Goal: Transaction & Acquisition: Download file/media

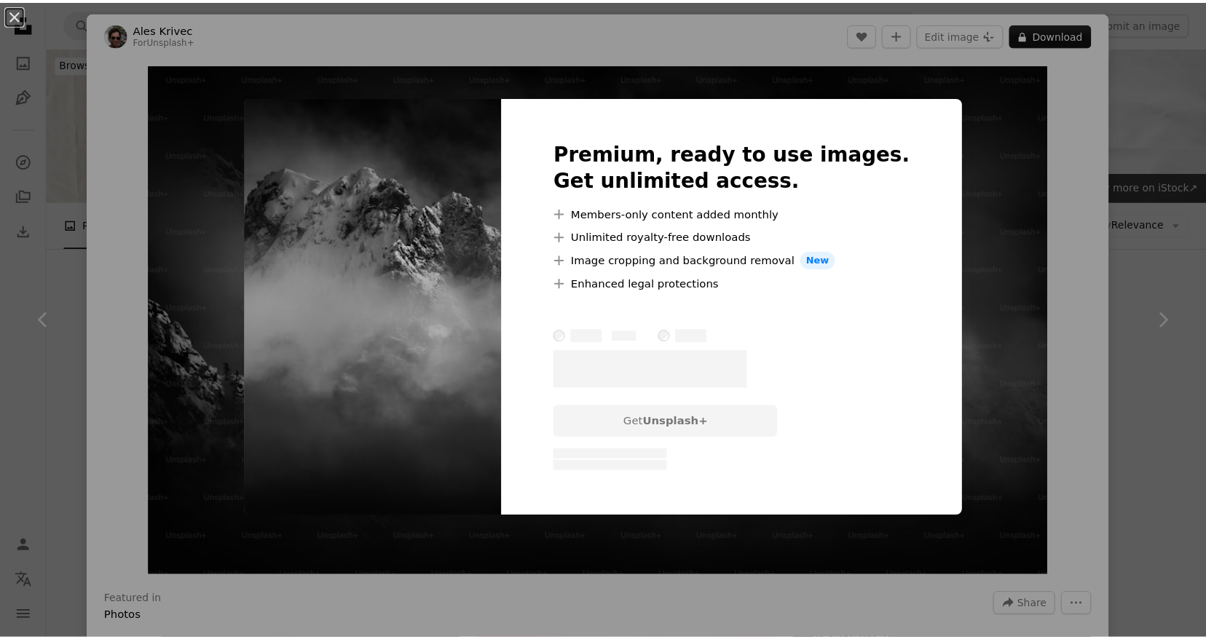
scroll to position [776, 0]
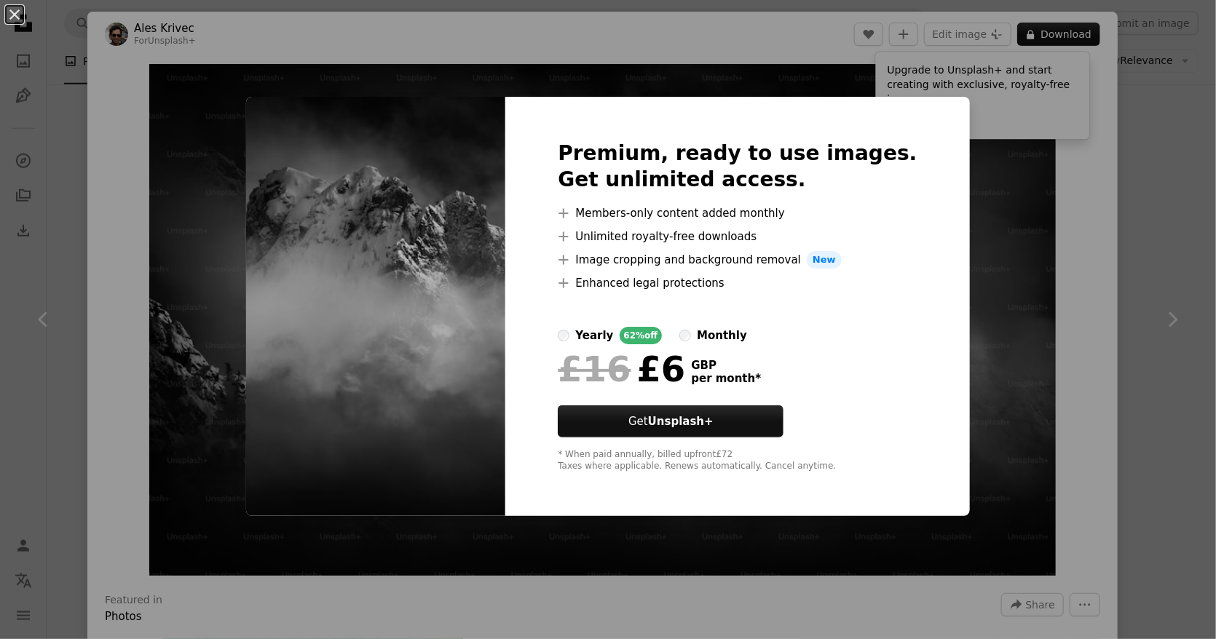
click at [419, 202] on img at bounding box center [375, 306] width 259 height 419
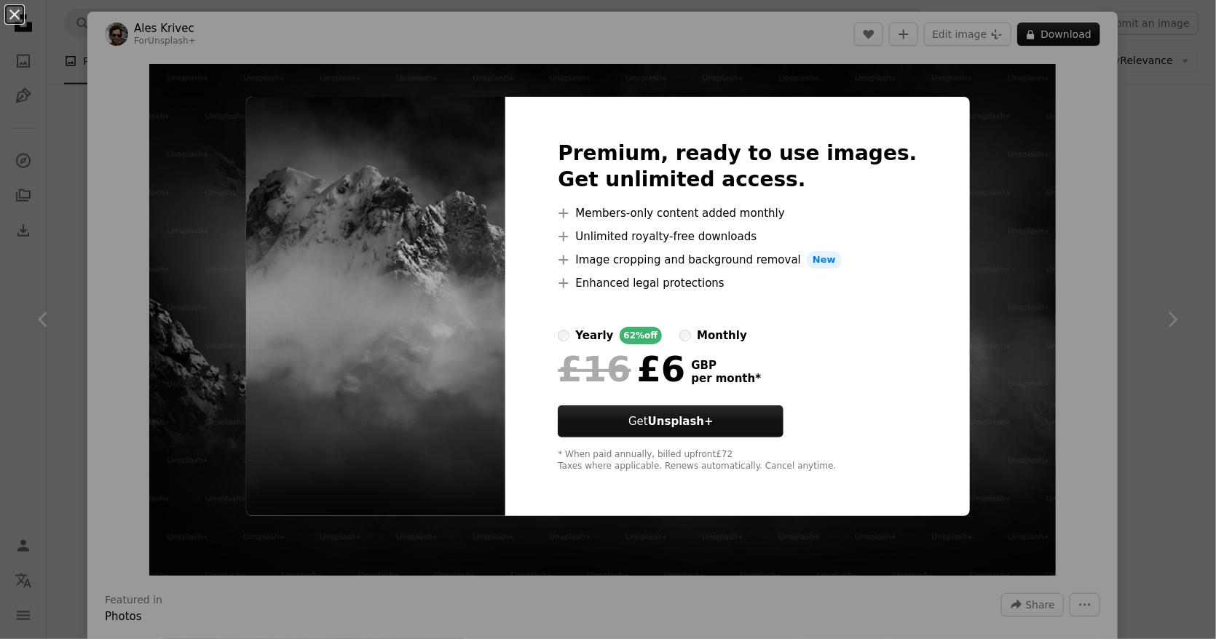
click at [1136, 213] on div "An X shape Premium, ready to use images. Get unlimited access. A plus sign Memb…" at bounding box center [608, 319] width 1216 height 639
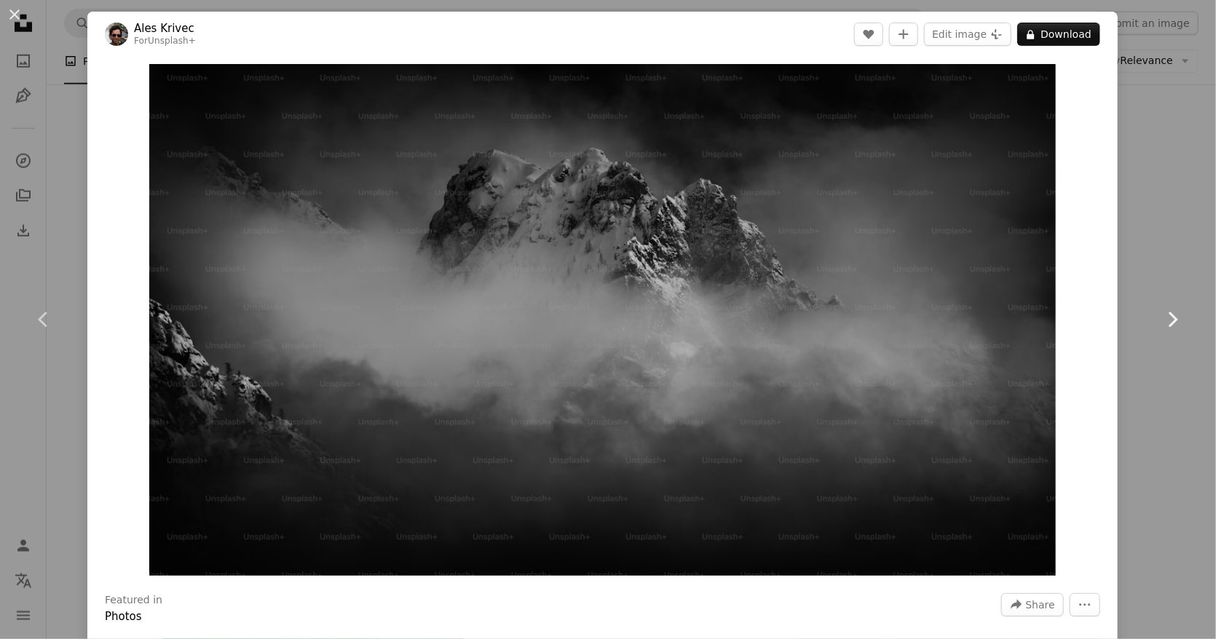
click at [1144, 280] on link "Chevron right" at bounding box center [1171, 320] width 87 height 140
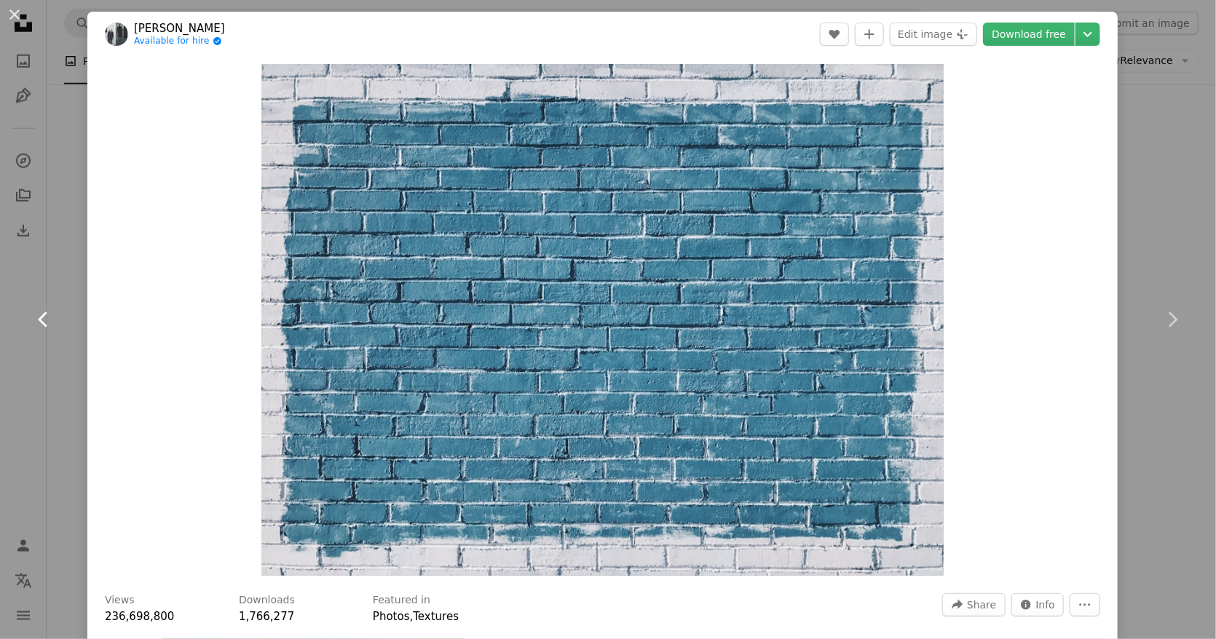
click at [31, 389] on link "Chevron left" at bounding box center [43, 320] width 87 height 140
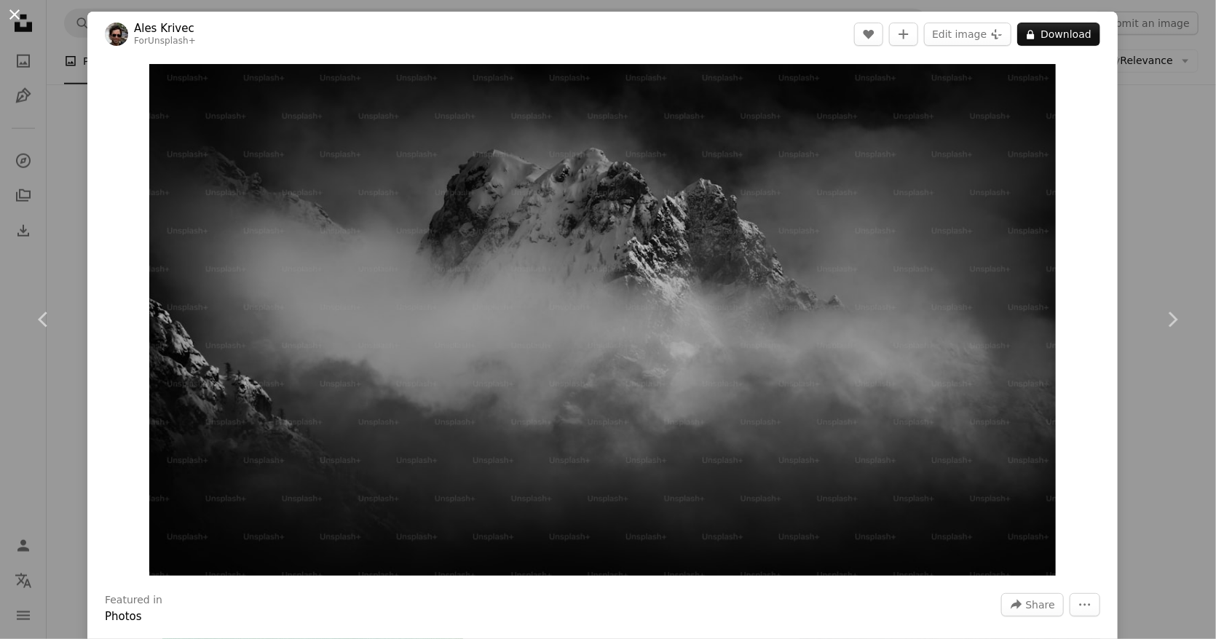
click at [14, 15] on button "An X shape" at bounding box center [14, 14] width 17 height 17
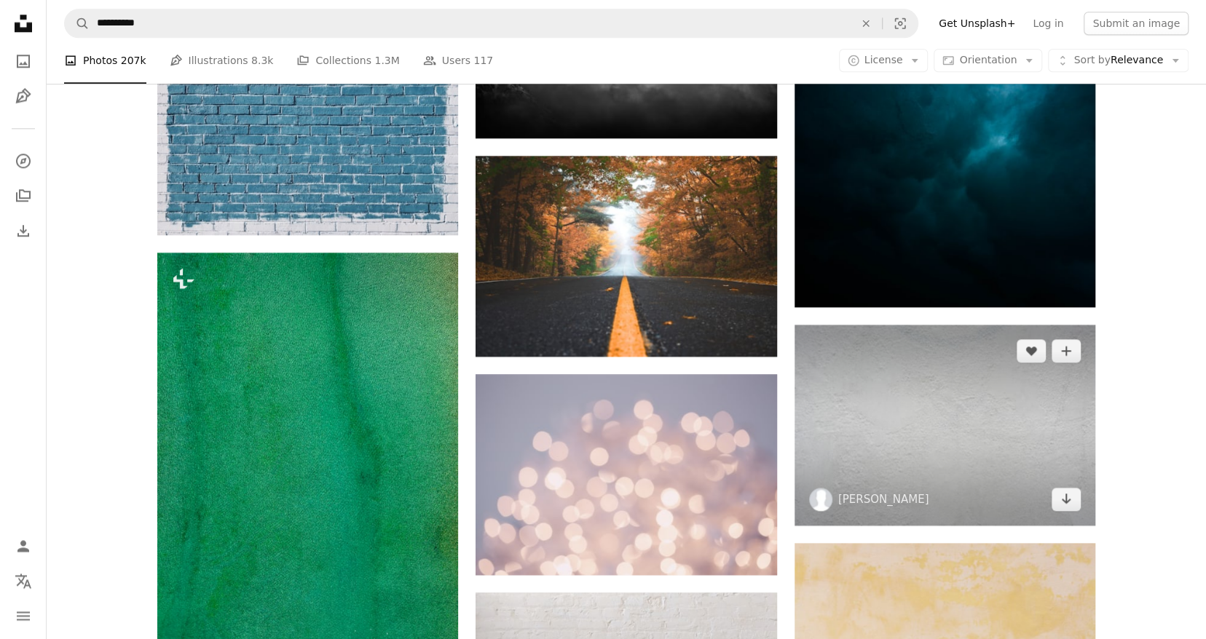
scroll to position [1049, 0]
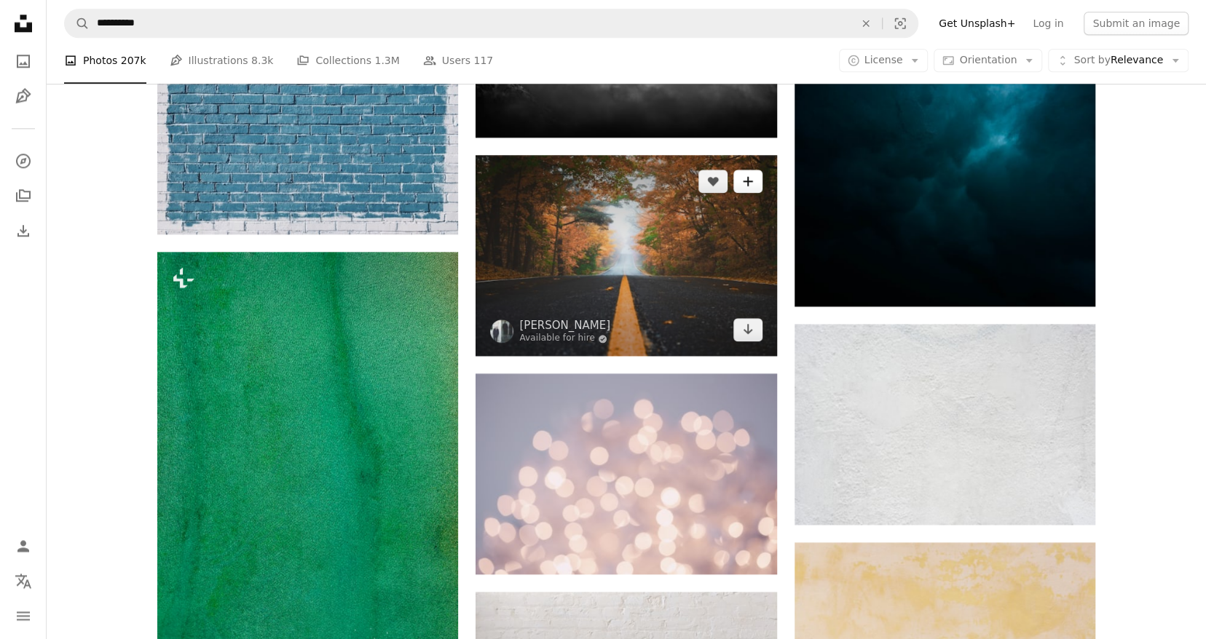
click at [753, 187] on button "A plus sign" at bounding box center [747, 181] width 29 height 23
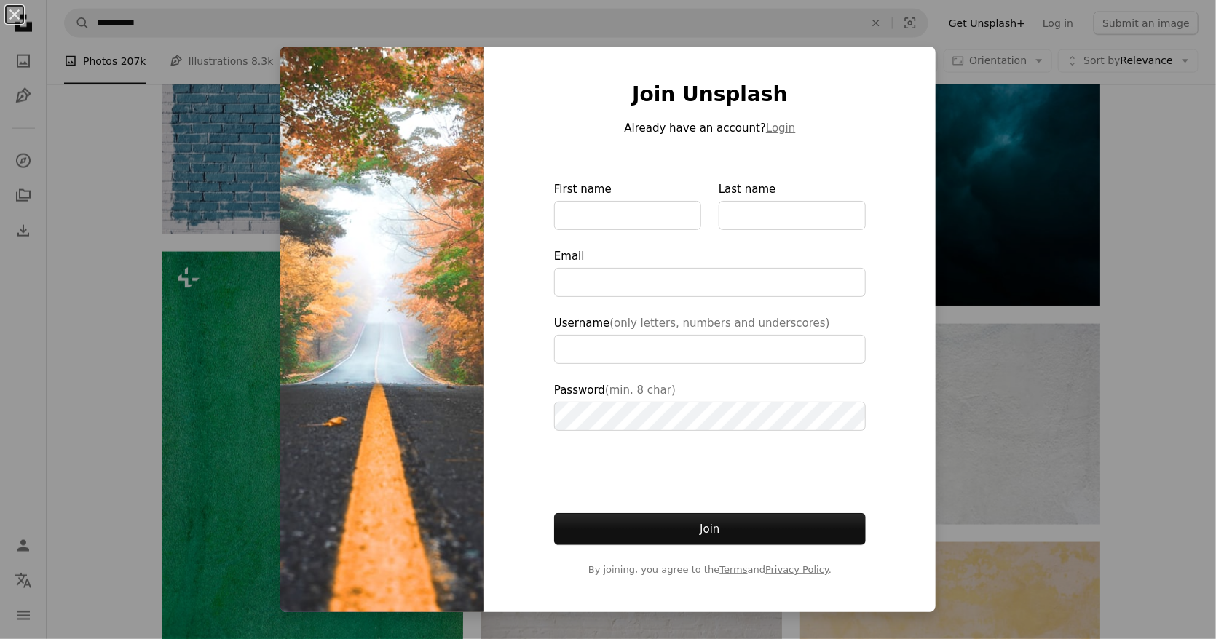
click at [0, 344] on div "An X shape Join Unsplash Already have an account? Login First name Last name Em…" at bounding box center [608, 319] width 1216 height 639
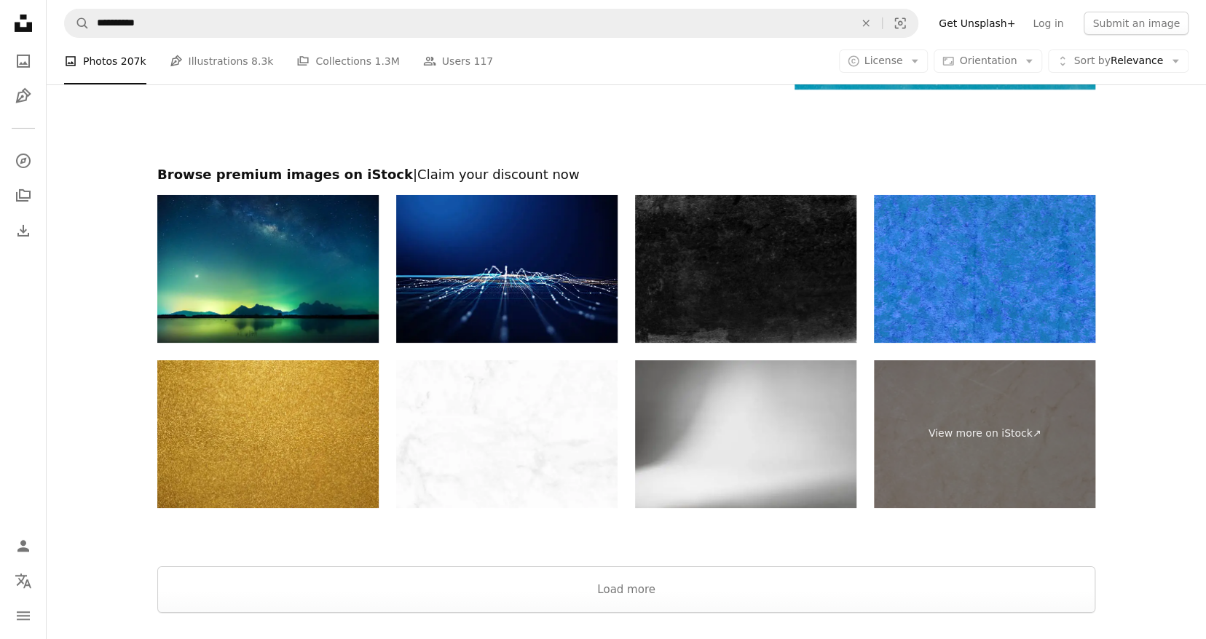
scroll to position [3243, 0]
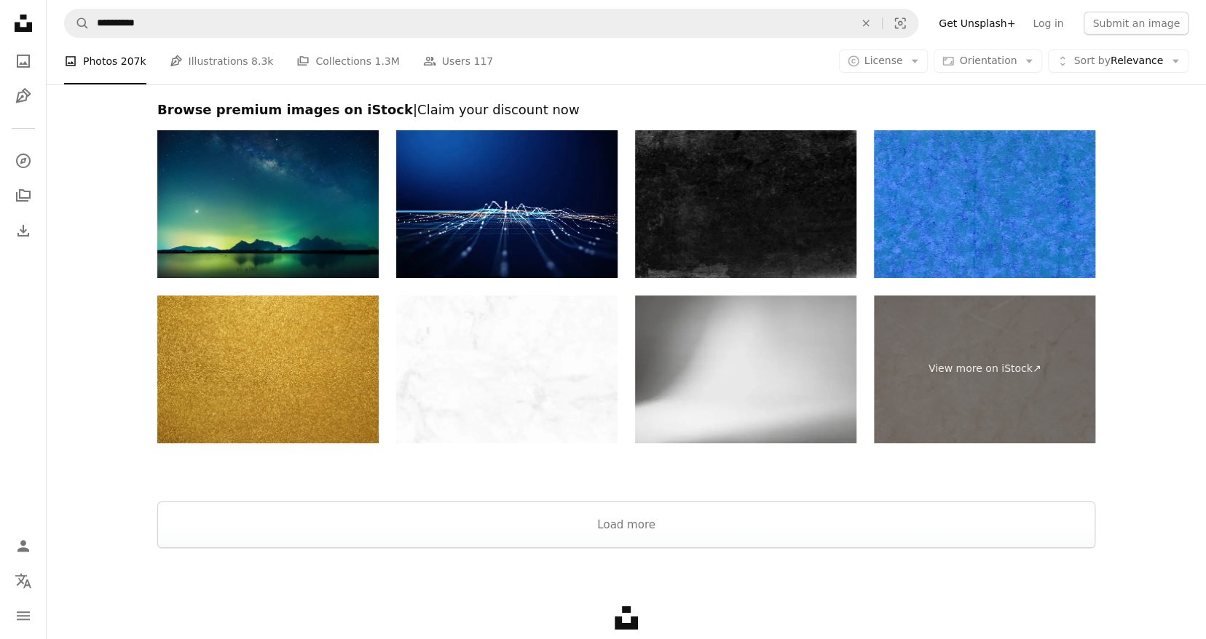
click at [269, 197] on img at bounding box center [267, 204] width 221 height 148
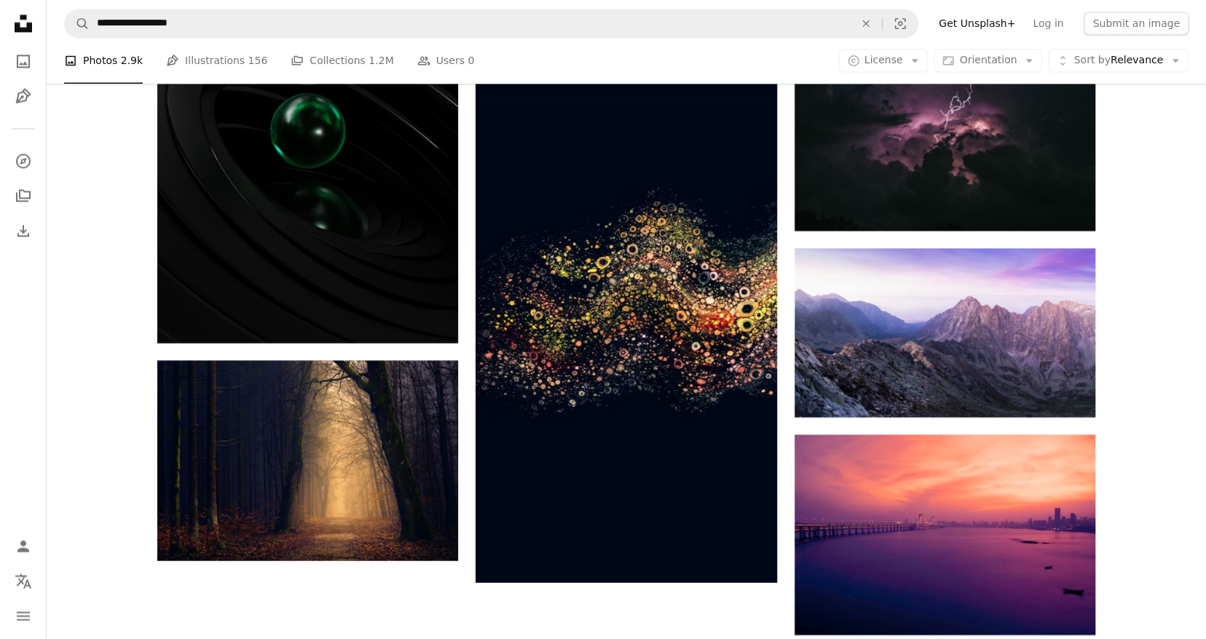
scroll to position [1548, 0]
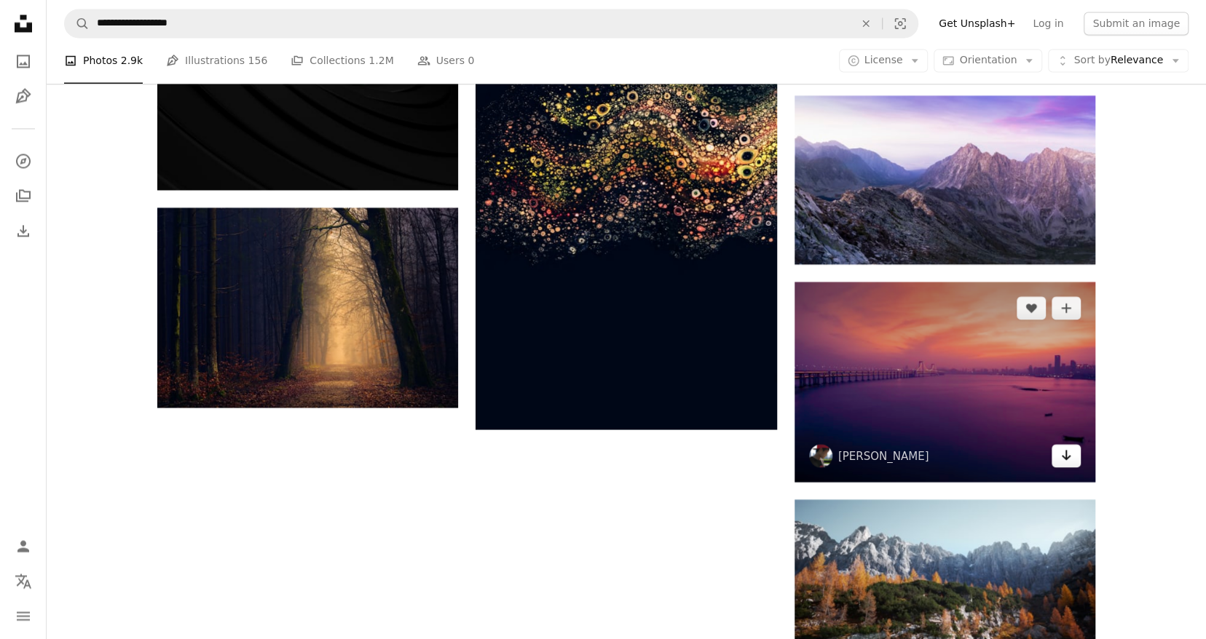
click at [1057, 464] on link "Arrow pointing down" at bounding box center [1065, 455] width 29 height 23
